Goal: Task Accomplishment & Management: Use online tool/utility

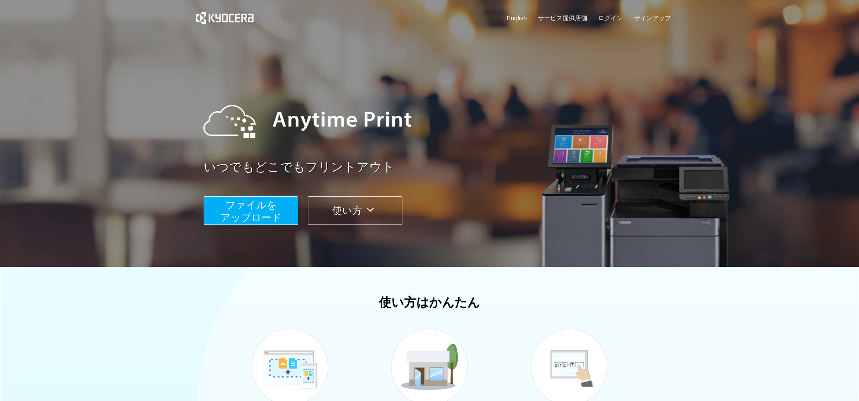
click at [273, 209] on span "ファイルを ​​アップロード" at bounding box center [251, 211] width 61 height 23
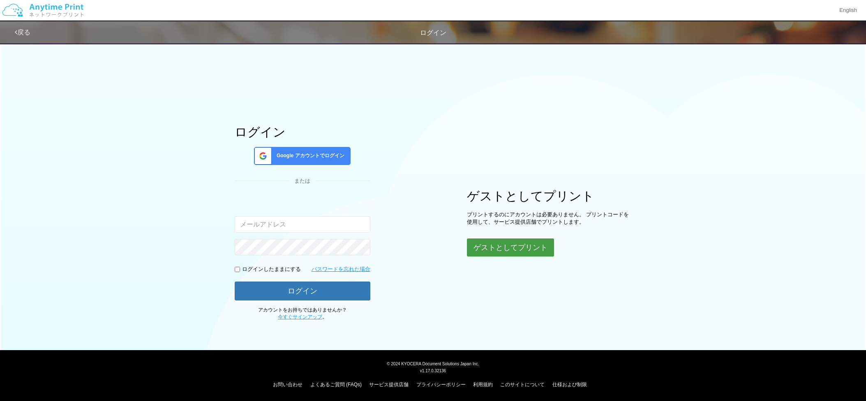
click at [489, 242] on button "ゲストとしてプリント" at bounding box center [510, 248] width 87 height 18
click at [532, 251] on button "ゲストとしてプリント" at bounding box center [510, 248] width 87 height 18
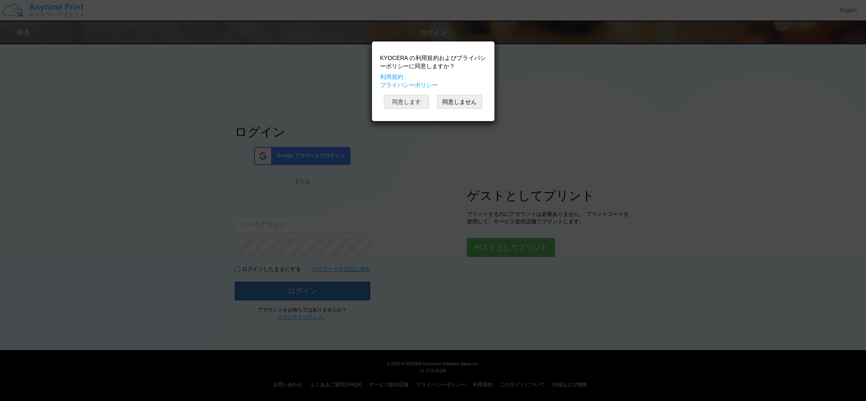
click at [413, 106] on button "同意します" at bounding box center [406, 102] width 45 height 14
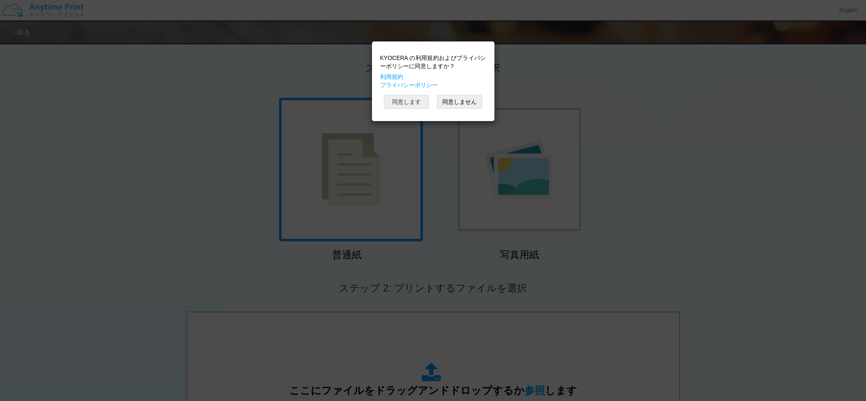
click at [420, 104] on button "同意します" at bounding box center [406, 102] width 45 height 14
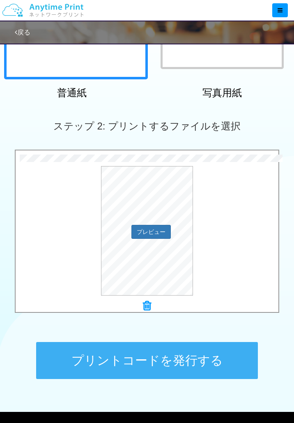
scroll to position [212, 0]
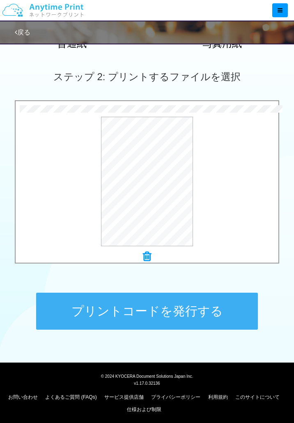
click at [184, 308] on button "プリントコードを発行する" at bounding box center [147, 311] width 222 height 37
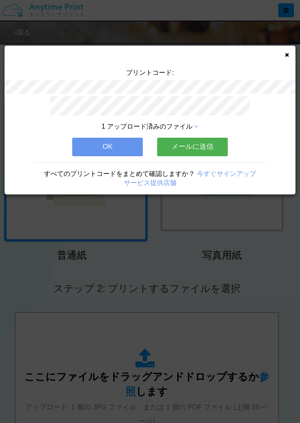
click at [186, 146] on button "メールに送信" at bounding box center [192, 147] width 71 height 18
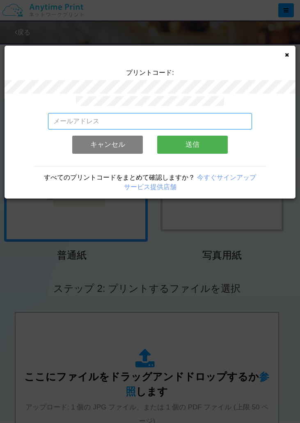
click at [140, 113] on input "email" at bounding box center [150, 121] width 204 height 16
type input "[EMAIL_ADDRESS][DOMAIN_NAME]"
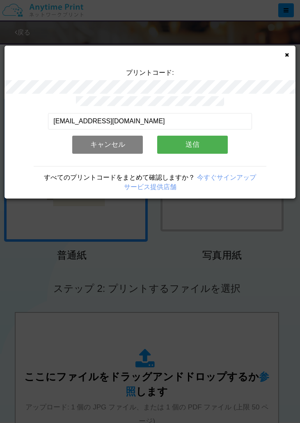
click at [181, 142] on button "送信" at bounding box center [192, 145] width 71 height 18
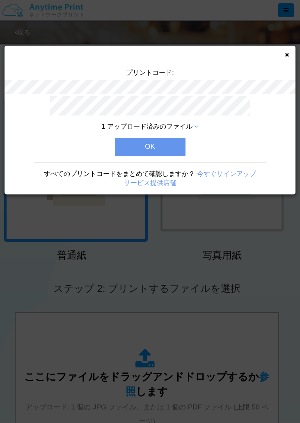
click at [173, 141] on button "OK" at bounding box center [150, 147] width 71 height 18
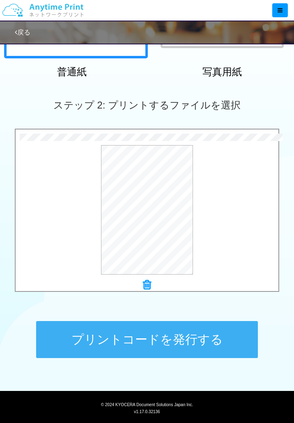
scroll to position [214, 0]
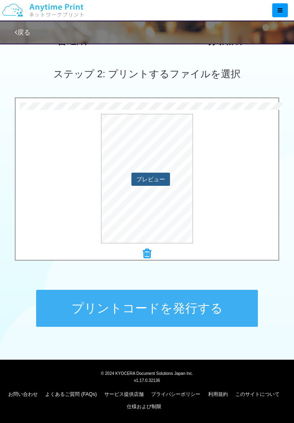
click at [158, 178] on button "プレビュー" at bounding box center [150, 179] width 39 height 13
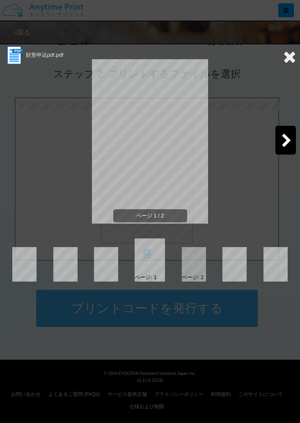
click at [193, 262] on div at bounding box center [194, 264] width 24 height 35
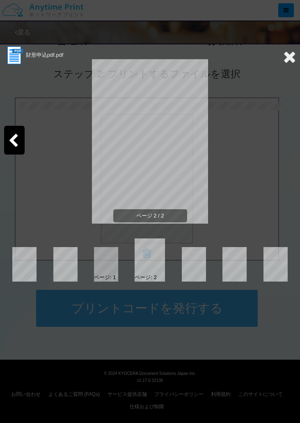
click at [113, 262] on div at bounding box center [106, 264] width 24 height 35
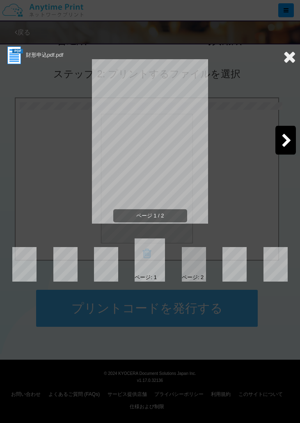
click at [286, 60] on icon at bounding box center [289, 56] width 13 height 16
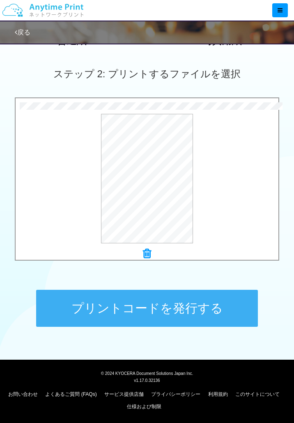
click at [152, 252] on div at bounding box center [147, 254] width 263 height 12
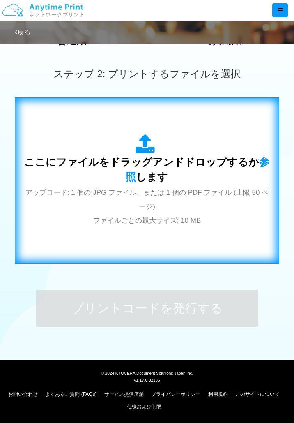
click at [139, 128] on div "ここにファイルをドラッグアンドドロップするか 参照 します アップロード: 1 個の JPG ファイル、または 1 個の PDF ファイル (上限 50 ペー…" at bounding box center [146, 180] width 247 height 149
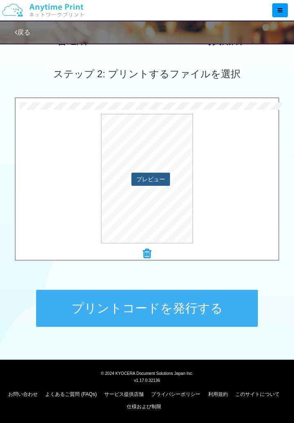
click at [161, 180] on button "プレビュー" at bounding box center [150, 179] width 39 height 13
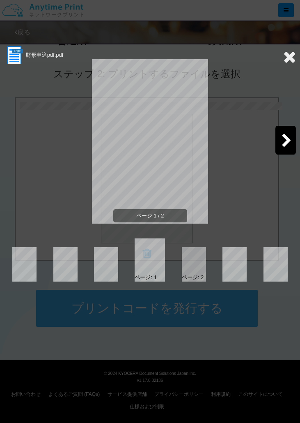
click at [194, 272] on div at bounding box center [194, 264] width 24 height 35
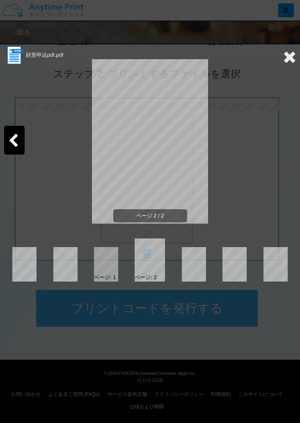
click at [293, 57] on icon at bounding box center [289, 56] width 13 height 16
